Goal: Task Accomplishment & Management: Manage account settings

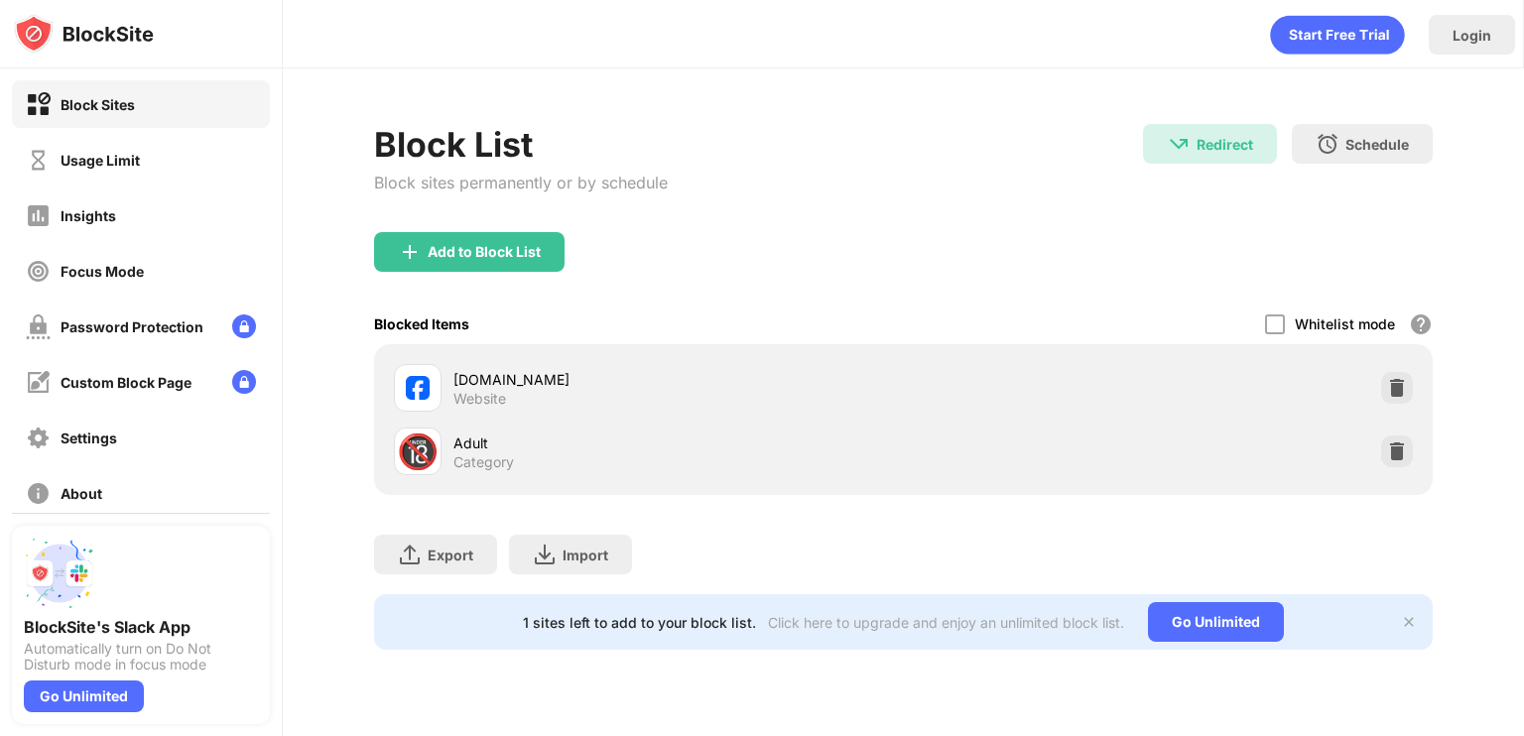
click at [1024, 194] on div "Block List Block sites permanently or by schedule Redirect Redirect to [DOMAIN_…" at bounding box center [903, 178] width 1059 height 108
click at [1393, 378] on img at bounding box center [1397, 388] width 20 height 20
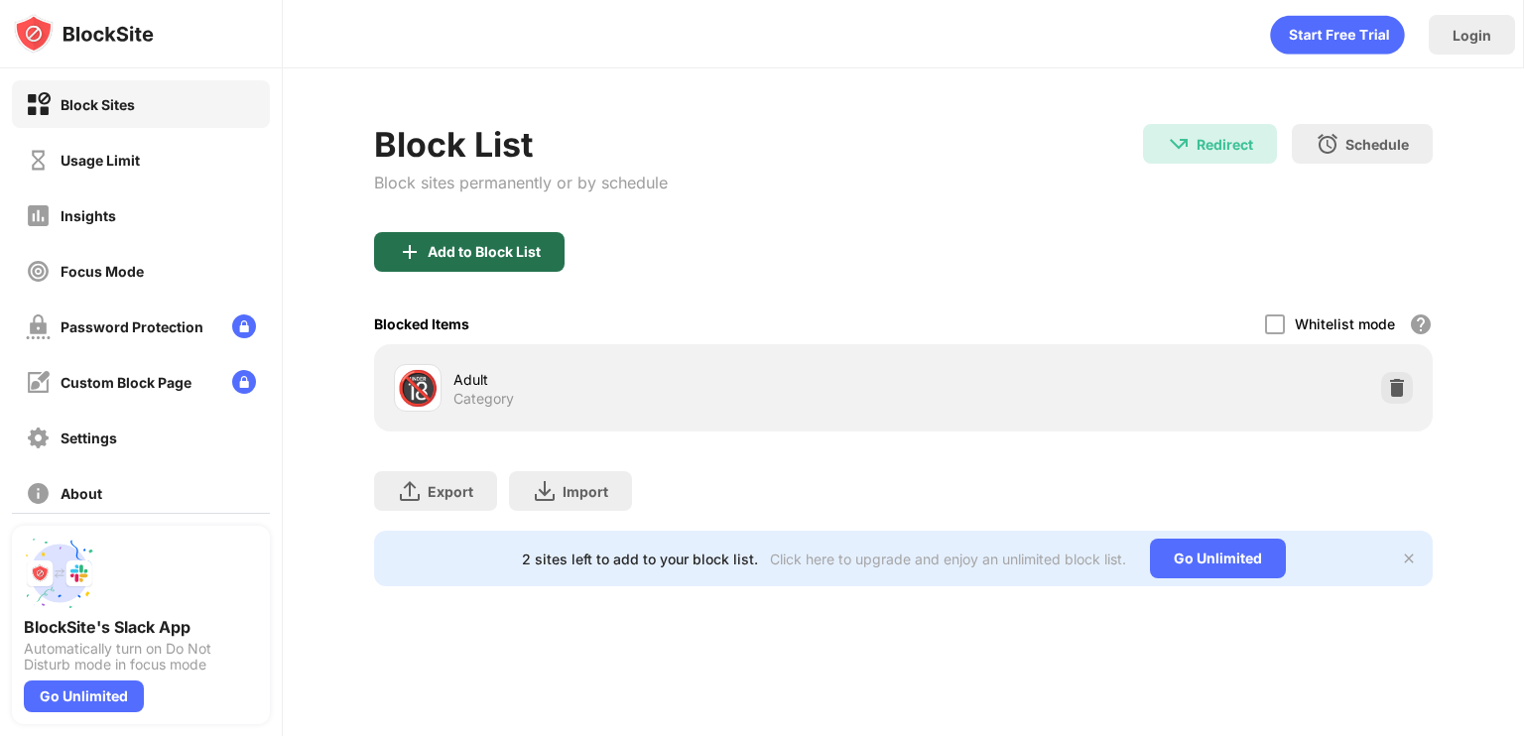
click at [539, 248] on div "Add to Block List" at bounding box center [484, 252] width 113 height 16
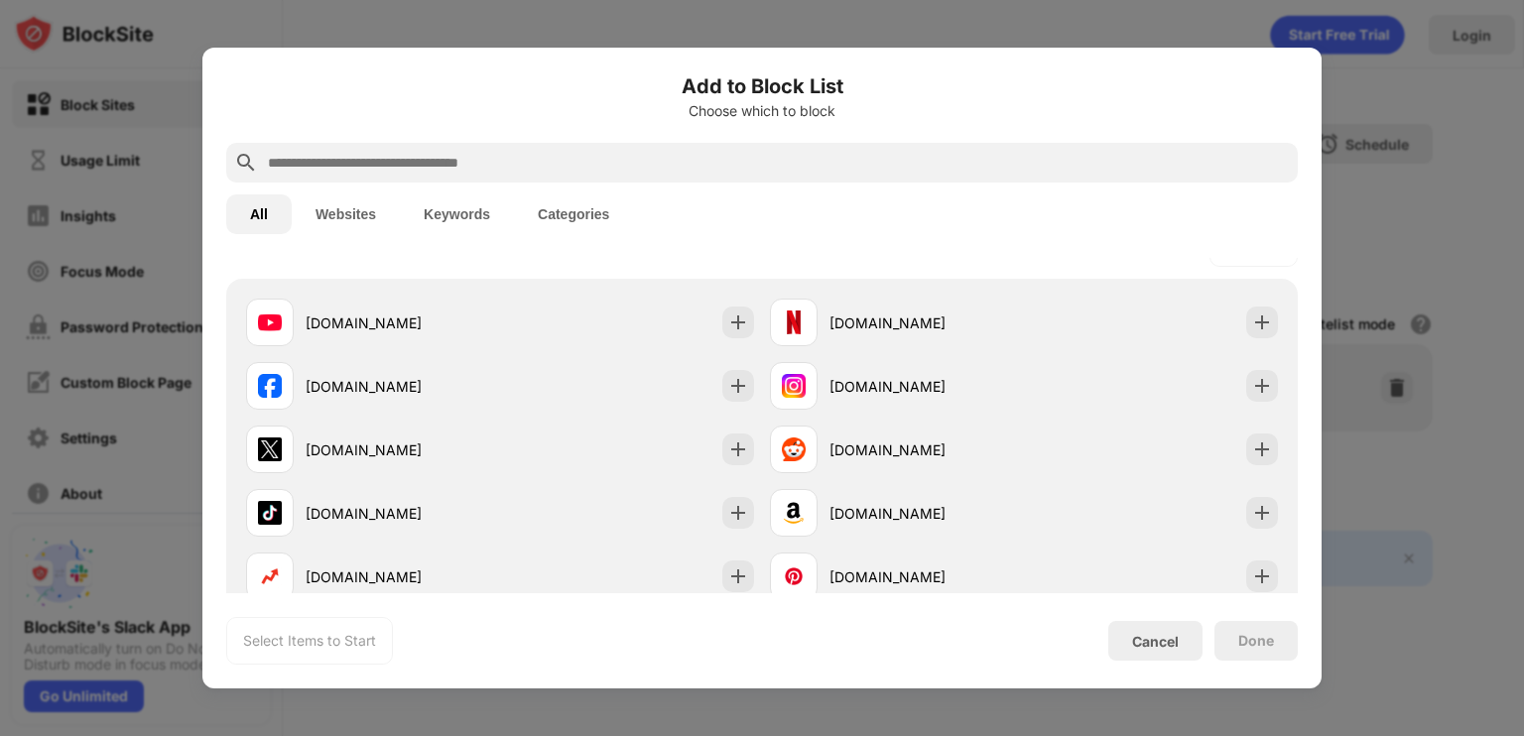
scroll to position [318, 0]
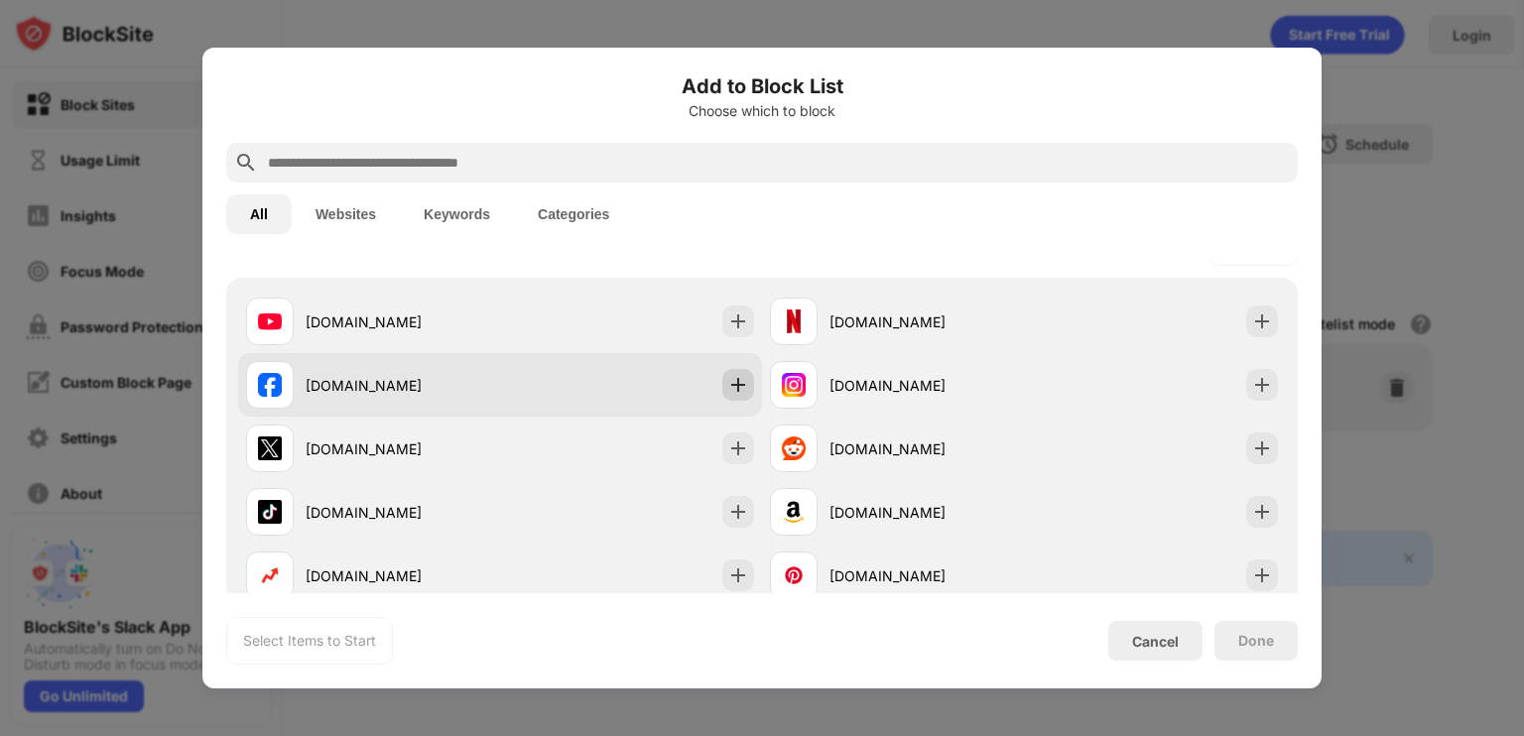
click at [729, 383] on img at bounding box center [738, 385] width 20 height 20
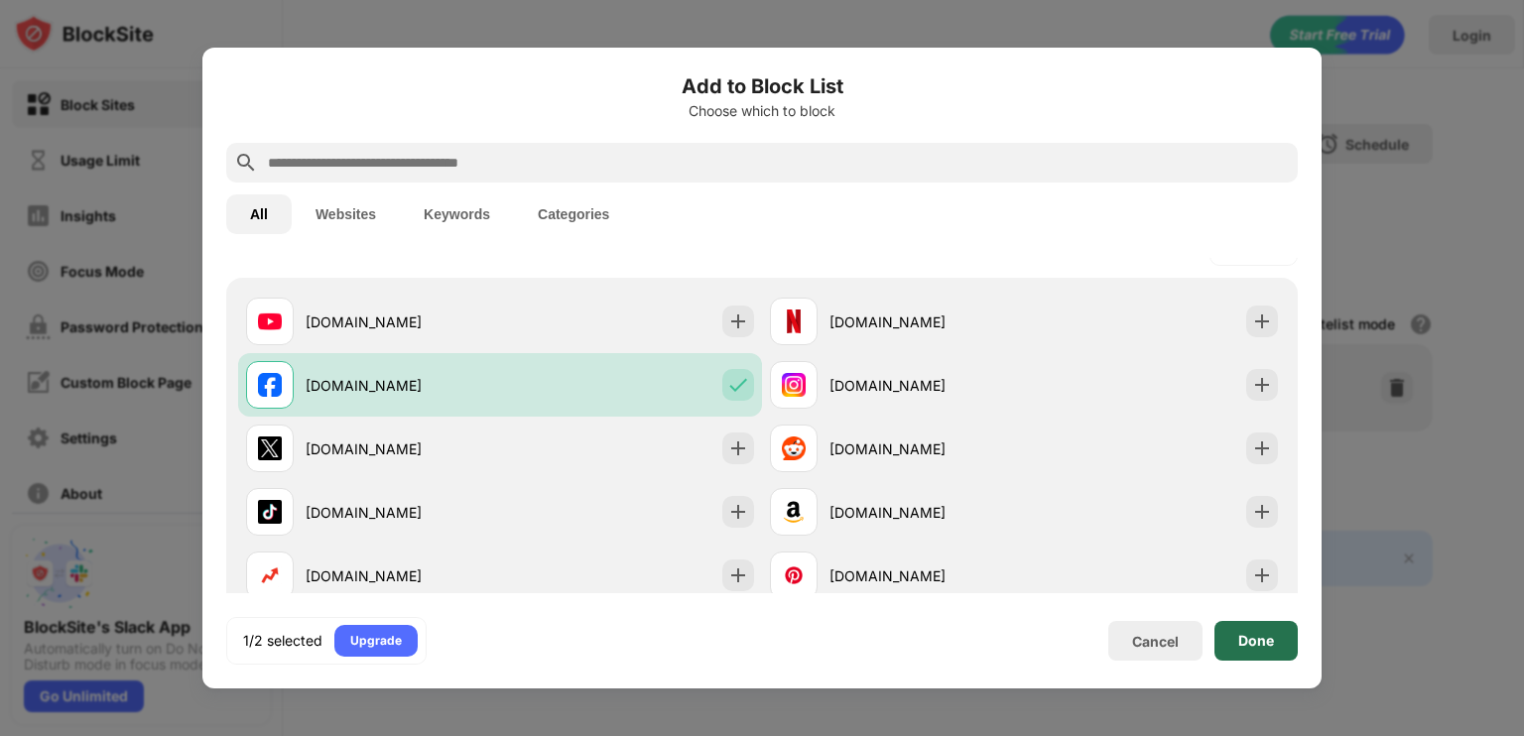
click at [1258, 647] on div "Done" at bounding box center [1256, 641] width 36 height 16
